Goal: Transaction & Acquisition: Purchase product/service

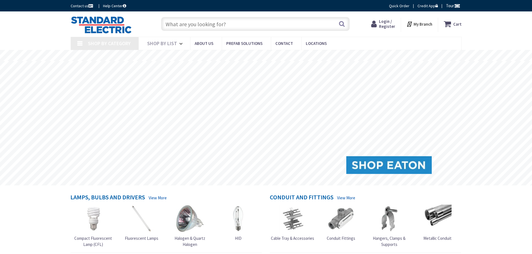
type input "[GEOGRAPHIC_DATA], [GEOGRAPHIC_DATA]"
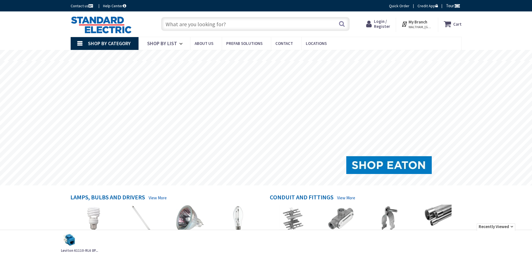
click at [192, 26] on input "text" at bounding box center [255, 24] width 189 height 14
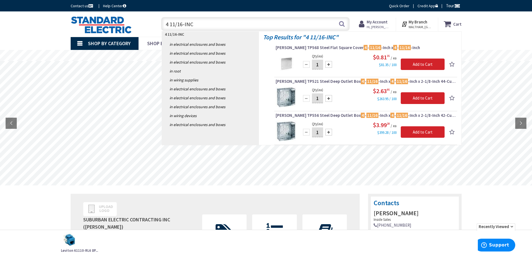
type input "4 11/16-INCH"
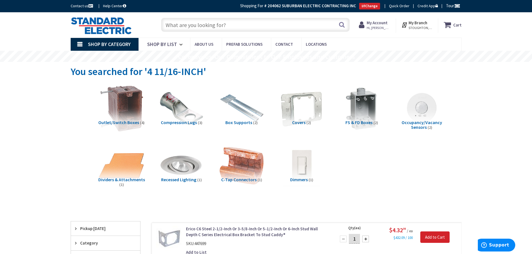
click at [114, 111] on img at bounding box center [121, 108] width 51 height 51
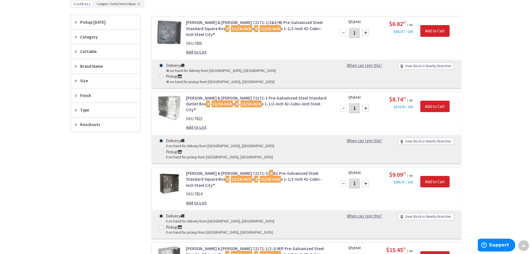
scroll to position [239, 0]
